Goal: Book appointment/travel/reservation

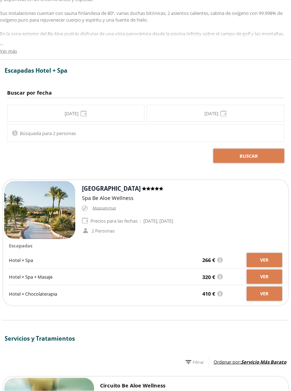
scroll to position [293, 0]
click at [63, 109] on div "**********" at bounding box center [145, 113] width 277 height 17
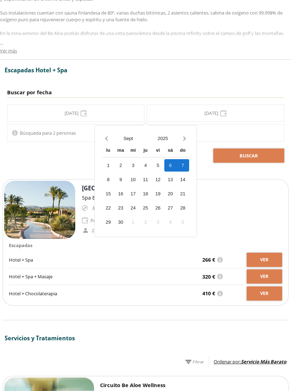
click at [100, 131] on div "[DATE] lu ma mi ju vi sá do 1 2 3 4 5 6 7 8 9 10 11 12 13 14 15 16 17 18 19 20 …" at bounding box center [145, 181] width 92 height 102
click at [107, 141] on icon "Previous month" at bounding box center [106, 138] width 7 height 7
click at [186, 207] on div "24" at bounding box center [182, 208] width 12 height 12
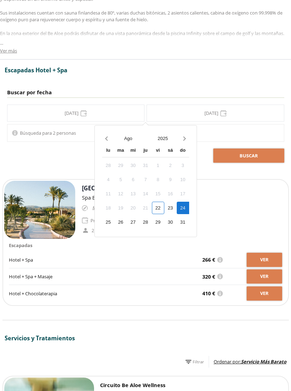
click at [258, 157] on button "Buscar" at bounding box center [248, 155] width 71 height 14
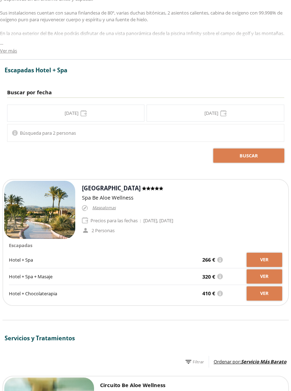
click at [71, 118] on div "**********" at bounding box center [145, 113] width 277 height 17
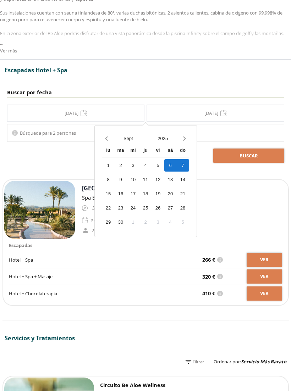
click at [102, 138] on span "Previous month" at bounding box center [106, 138] width 9 height 9
click at [187, 203] on div "24" at bounding box center [182, 208] width 12 height 12
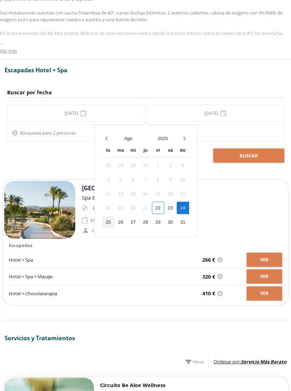
click at [116, 220] on div "26" at bounding box center [120, 222] width 12 height 12
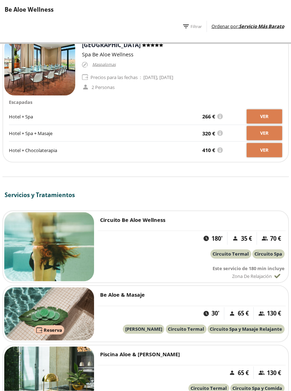
scroll to position [422, 0]
